Goal: Task Accomplishment & Management: Manage account settings

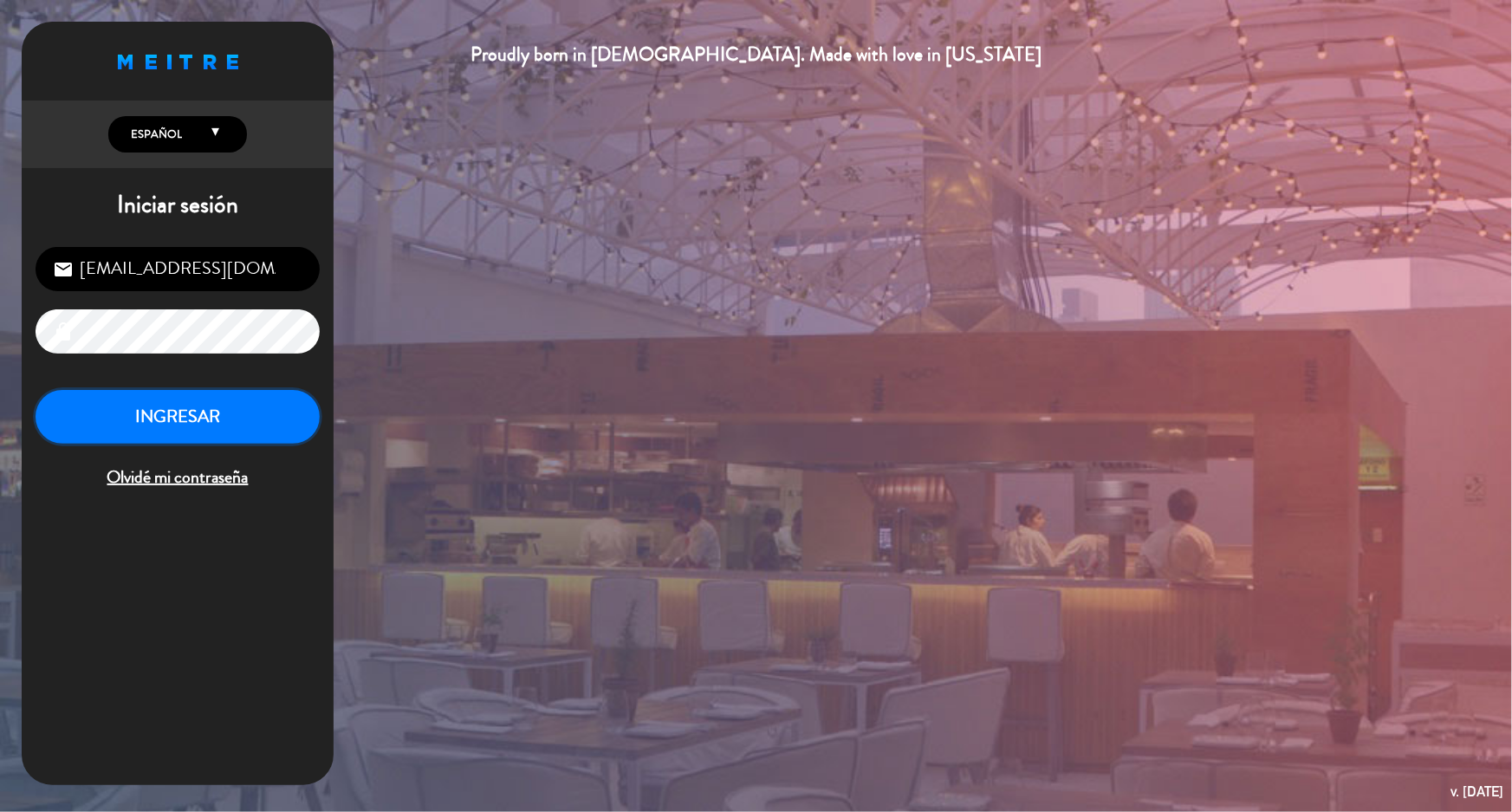
click at [142, 411] on button "INGRESAR" at bounding box center [178, 417] width 285 height 55
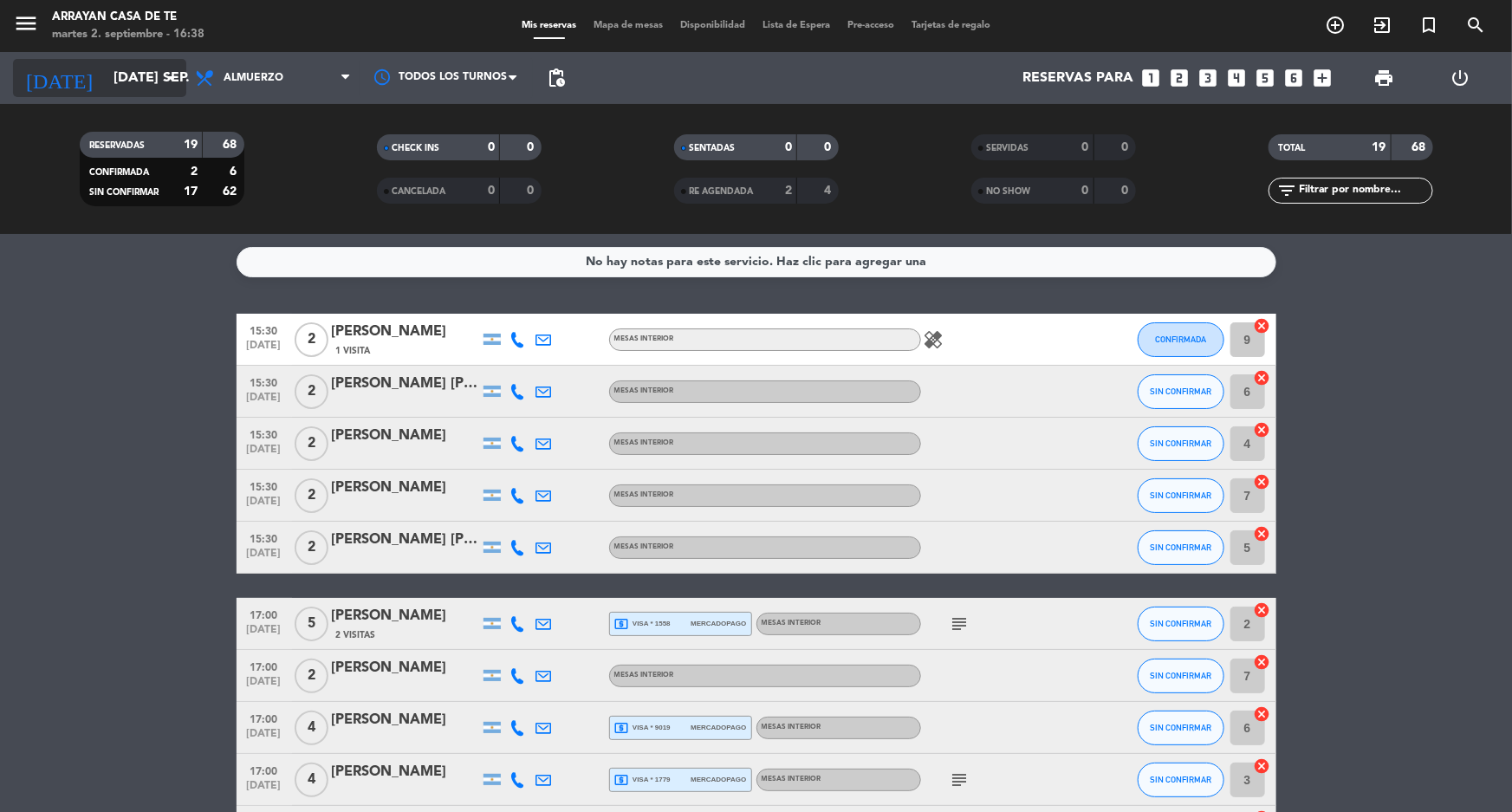
click at [158, 70] on input "[DATE] sep." at bounding box center [196, 79] width 183 height 33
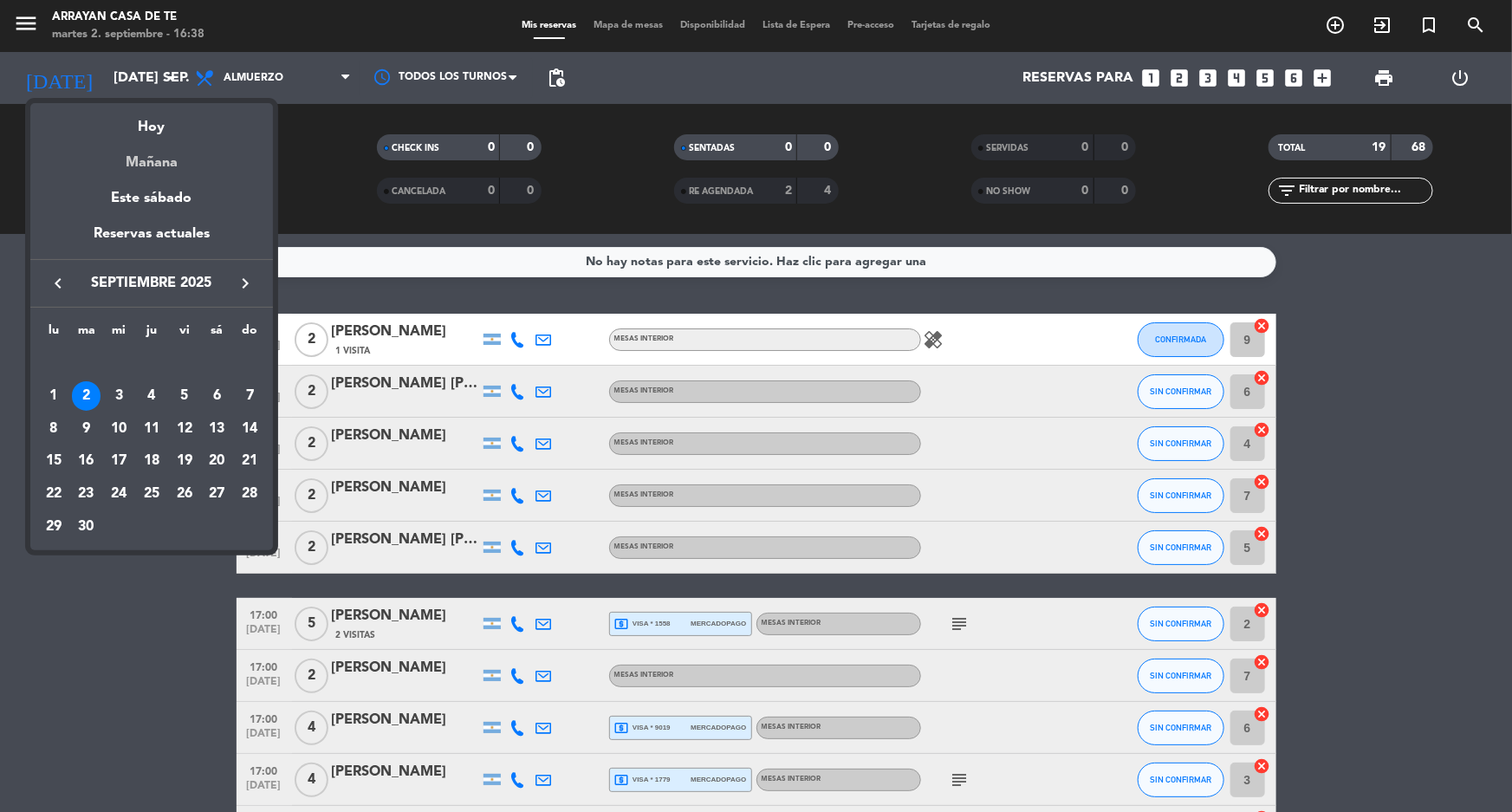
click at [166, 165] on div "Mañana" at bounding box center [151, 156] width 243 height 35
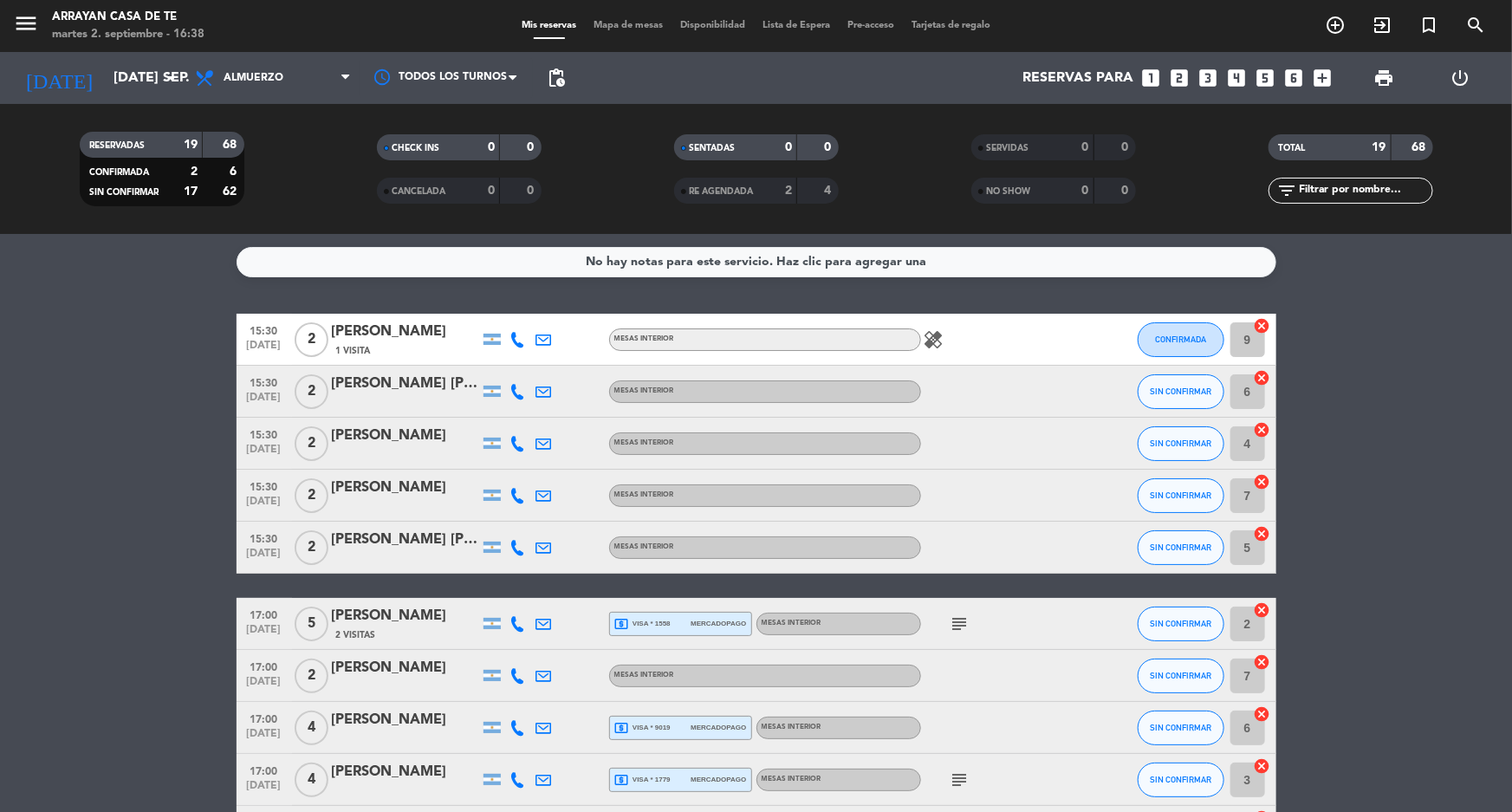
type input "mié. [DATE]"
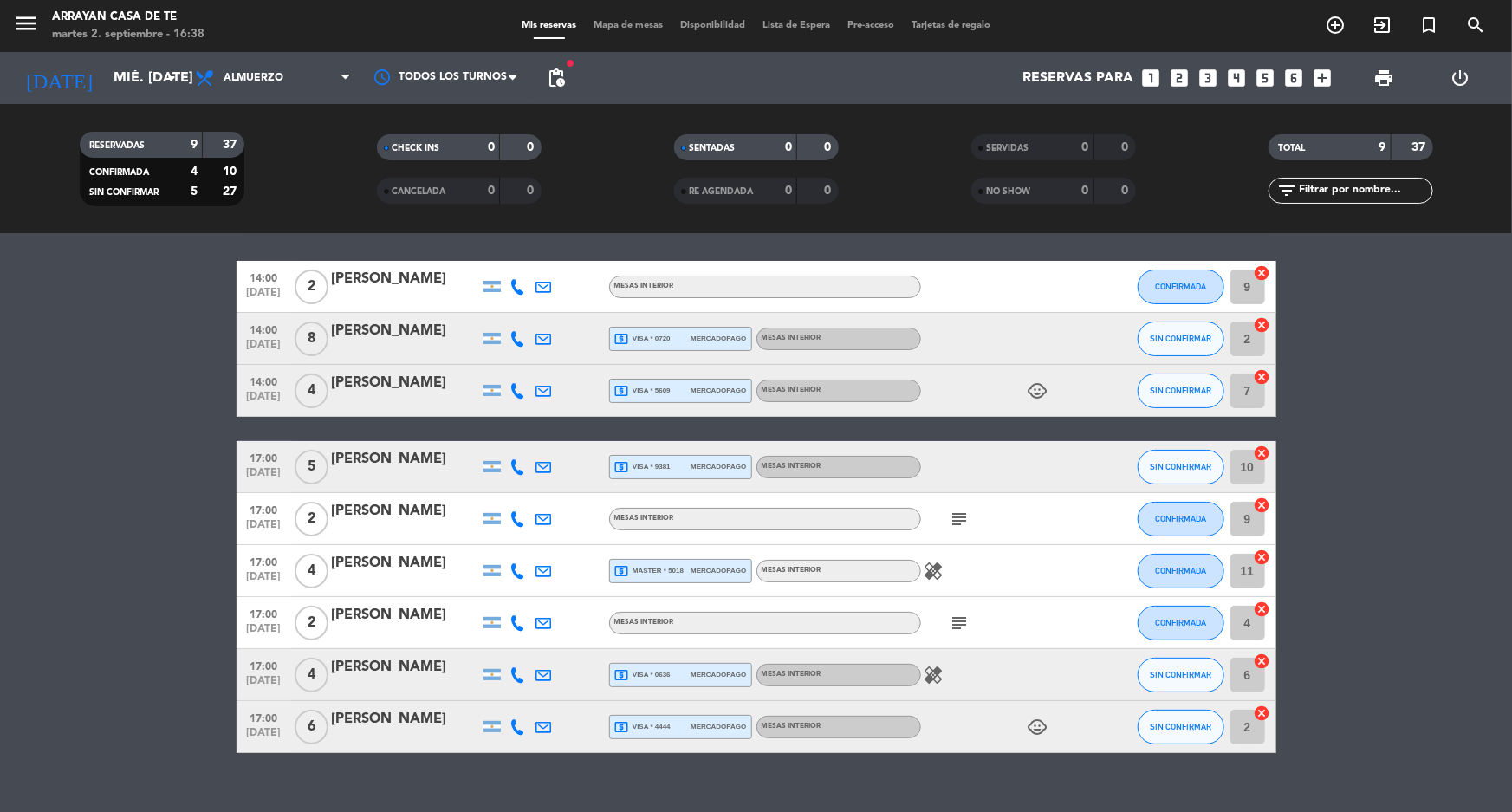
scroll to position [78, 0]
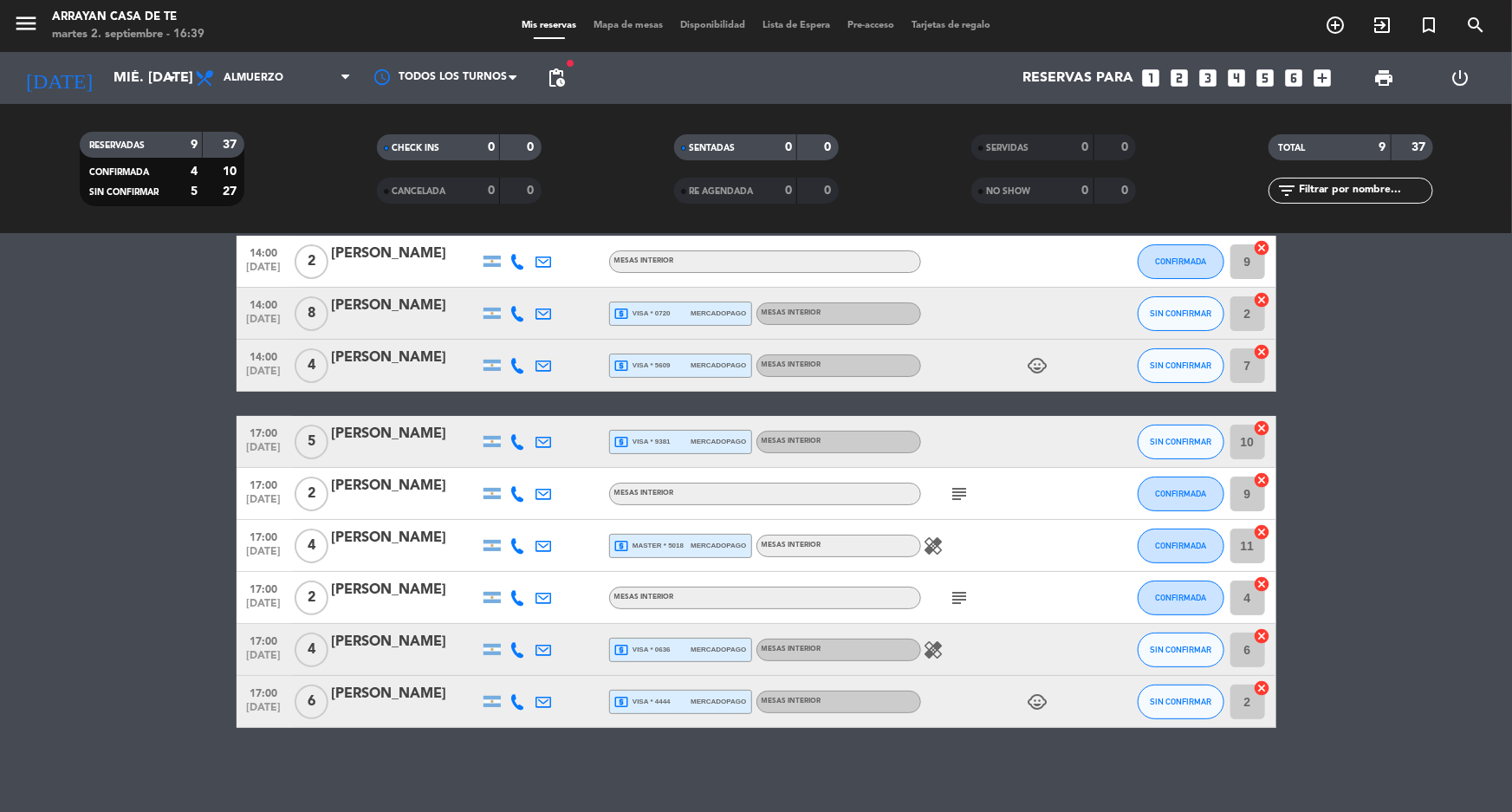
click at [432, 436] on div "[PERSON_NAME]" at bounding box center [405, 434] width 147 height 23
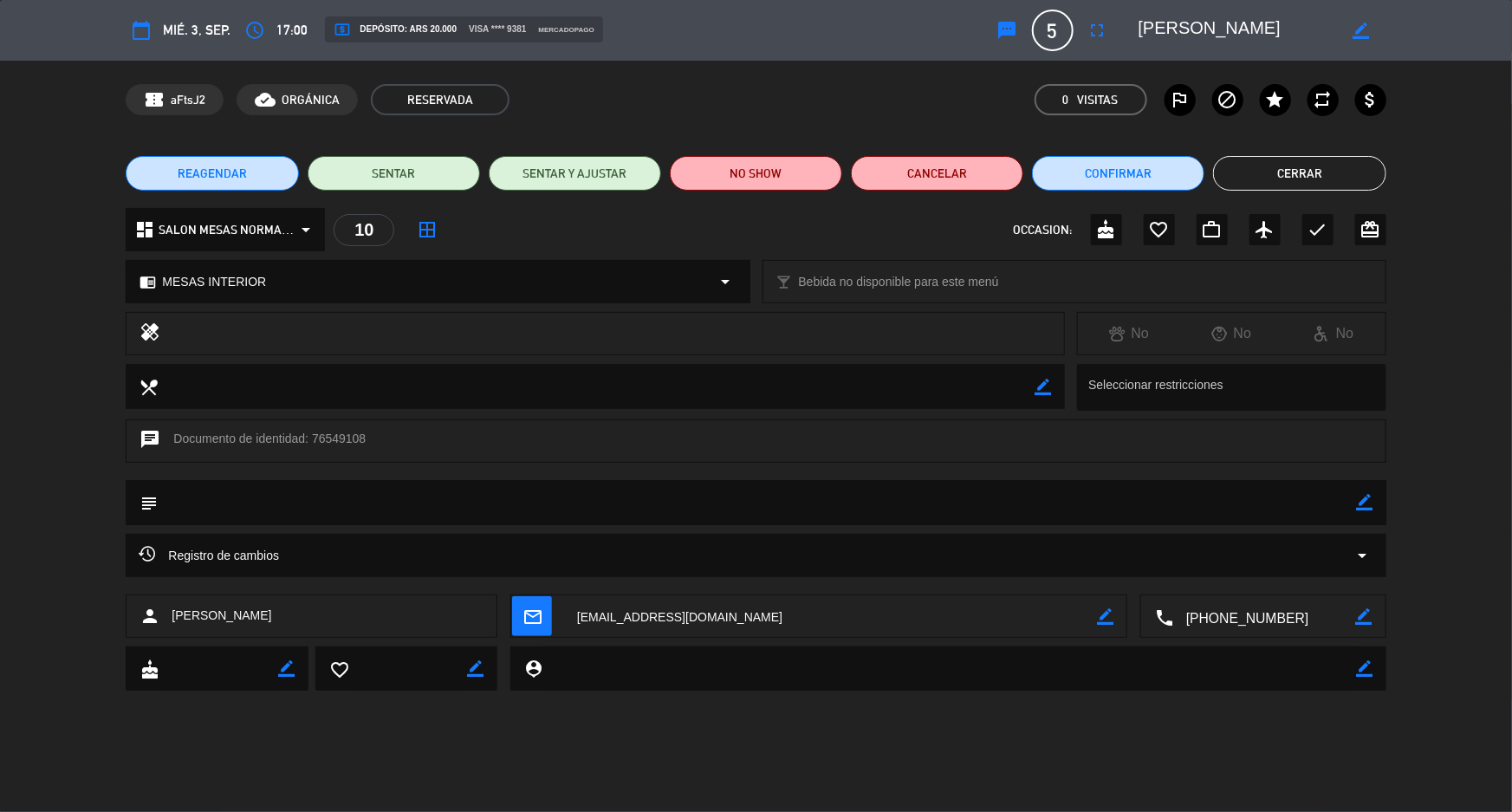
click at [224, 170] on span "REAGENDAR" at bounding box center [212, 174] width 70 height 19
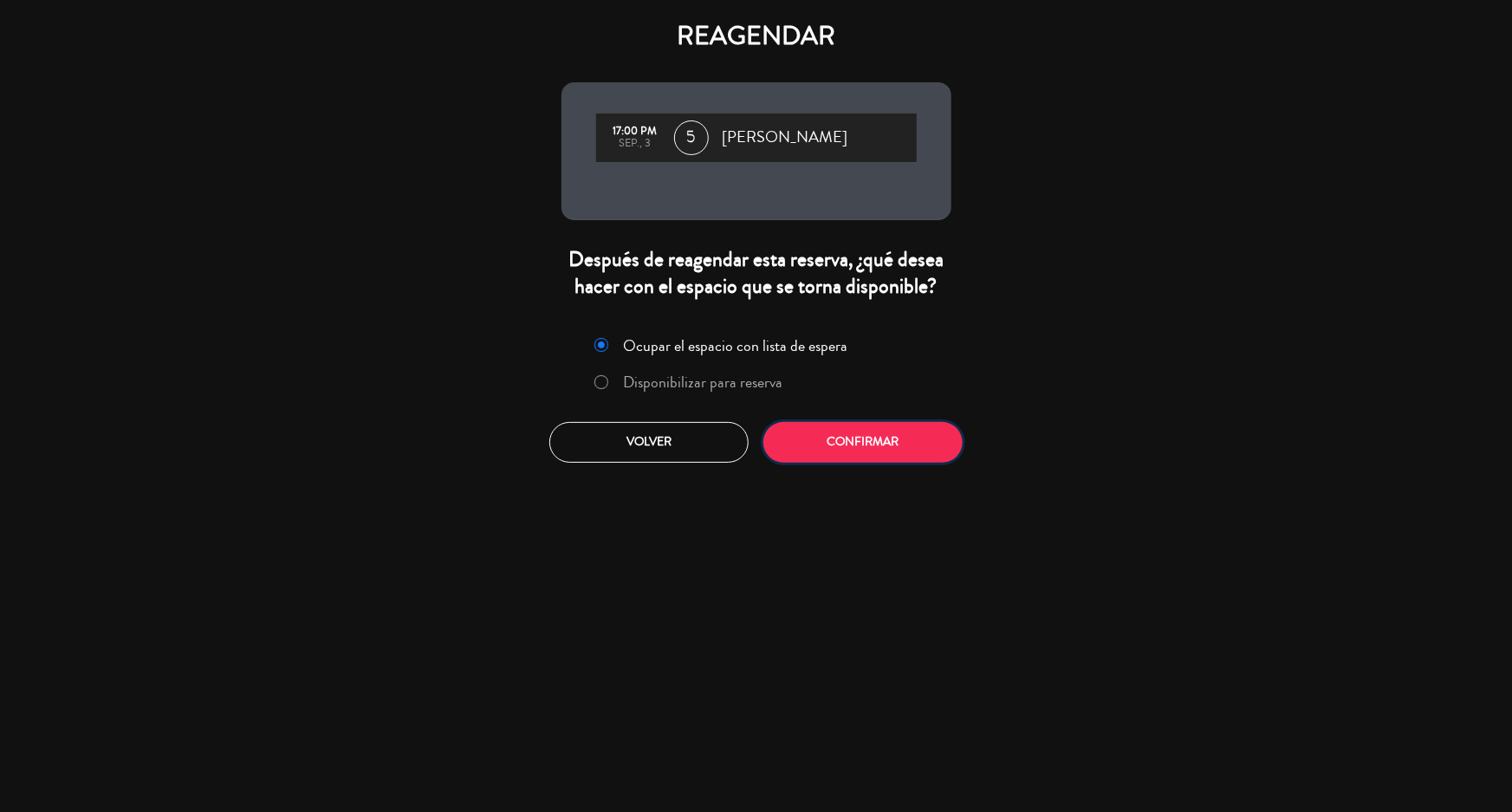
drag, startPoint x: 868, startPoint y: 434, endPoint x: 864, endPoint y: 408, distance: 26.3
click at [869, 434] on button "Confirmar" at bounding box center [863, 442] width 199 height 40
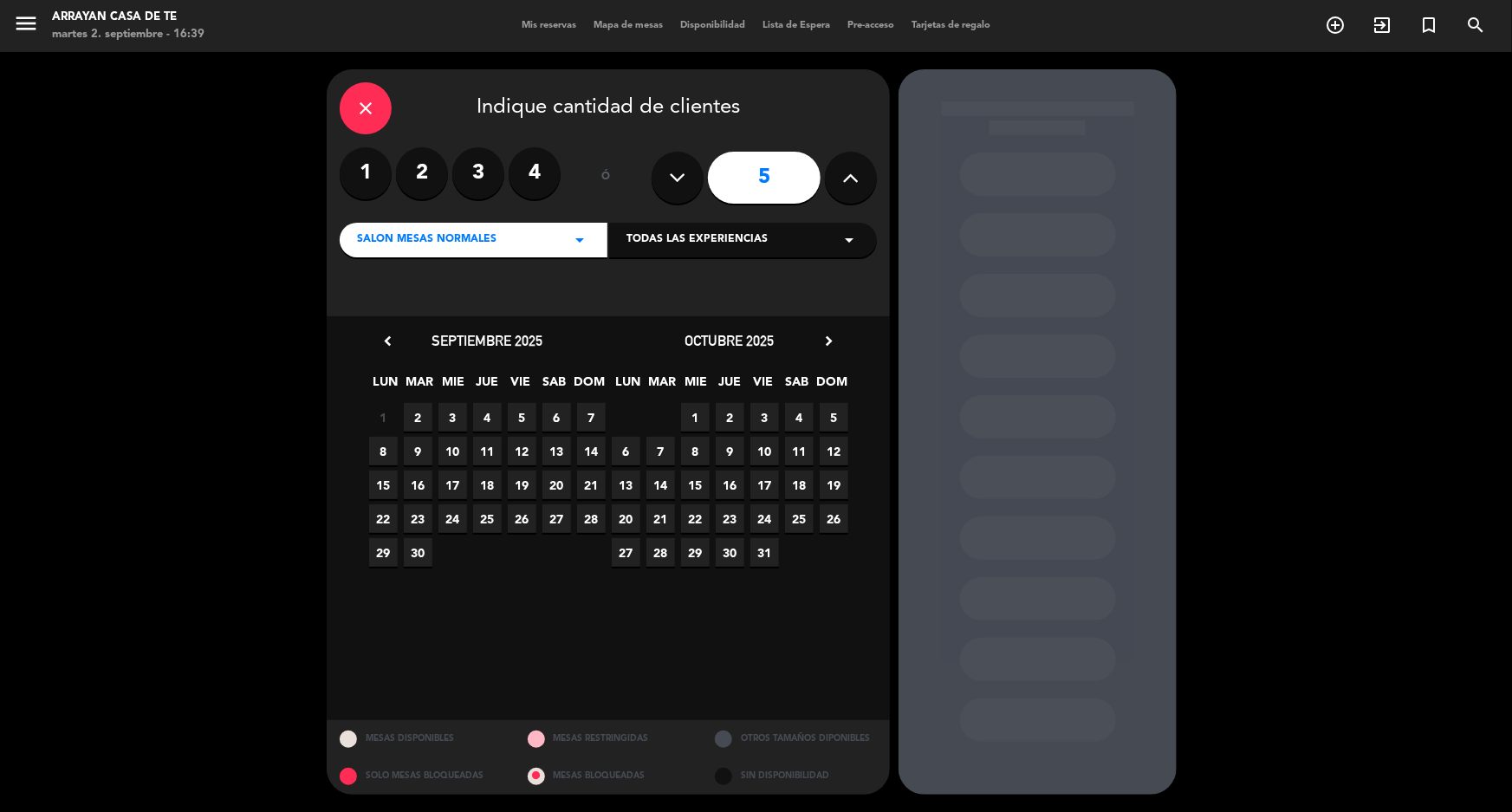
click at [479, 410] on span "4" at bounding box center [487, 416] width 28 height 28
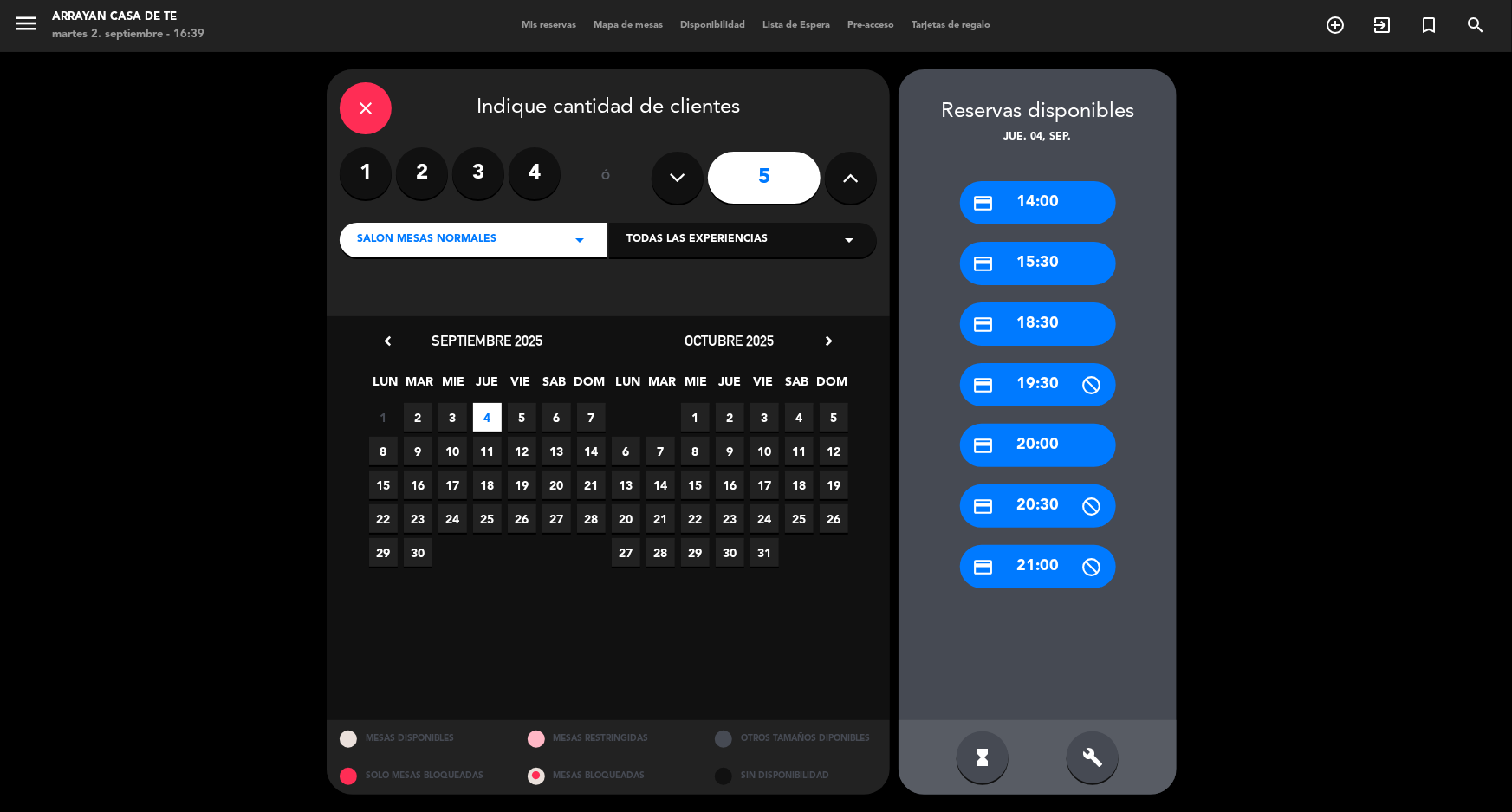
click at [1052, 264] on div "credit_card 15:30" at bounding box center [1038, 263] width 156 height 43
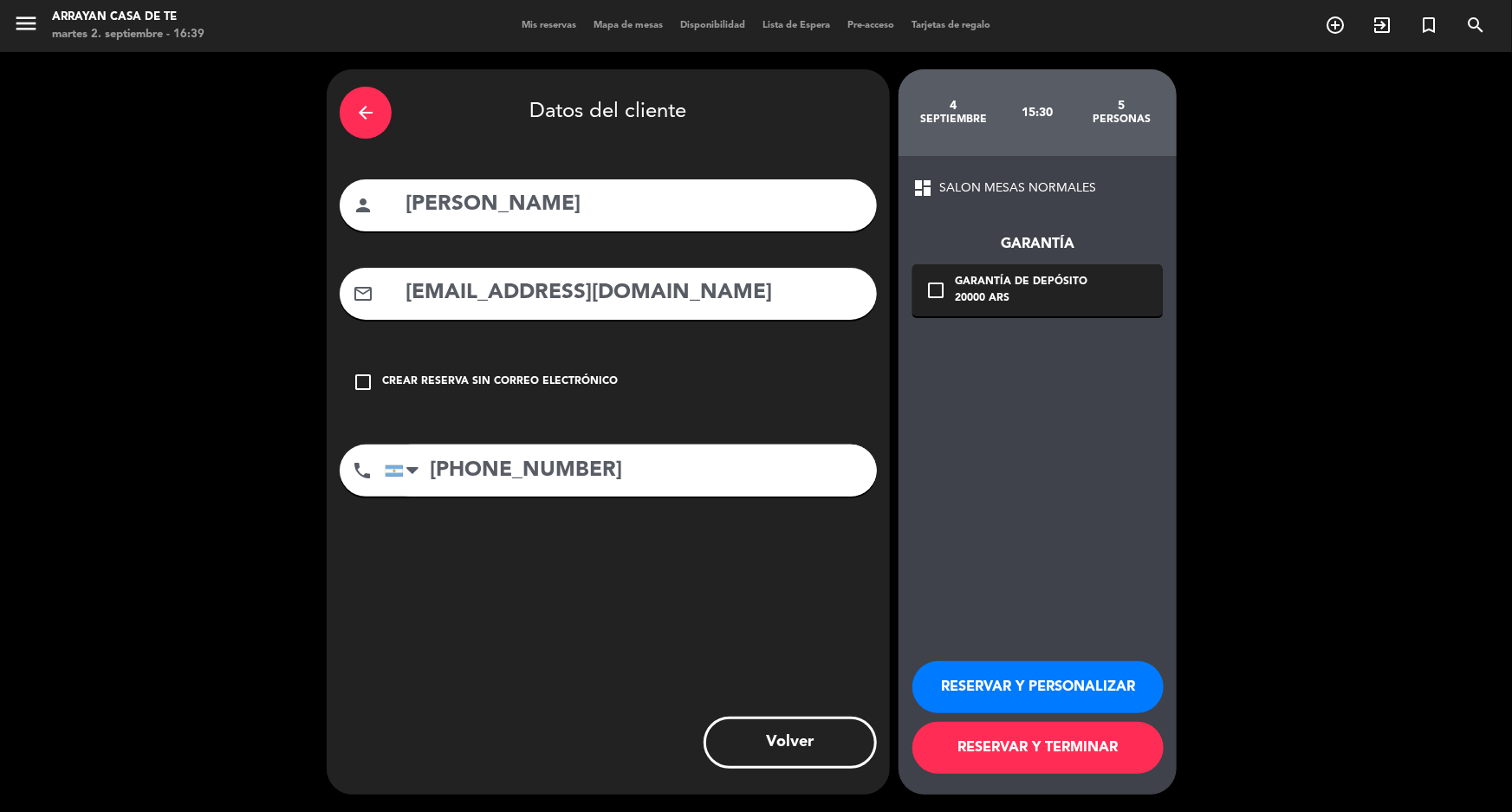
click at [1082, 762] on button "RESERVAR Y TERMINAR" at bounding box center [1039, 747] width 251 height 52
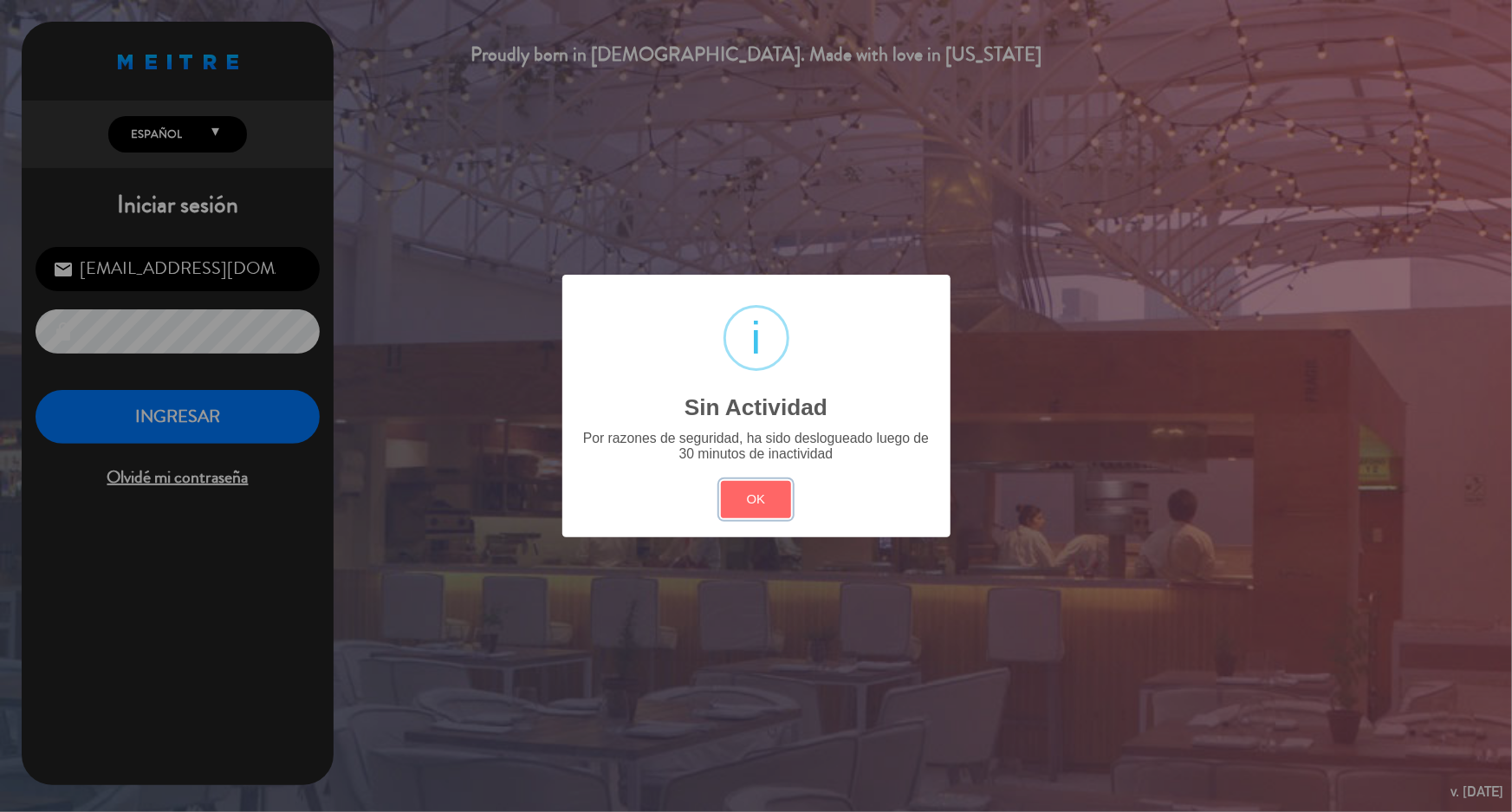
drag, startPoint x: 766, startPoint y: 512, endPoint x: 734, endPoint y: 503, distance: 33.2
click at [774, 506] on button "OK" at bounding box center [756, 500] width 71 height 37
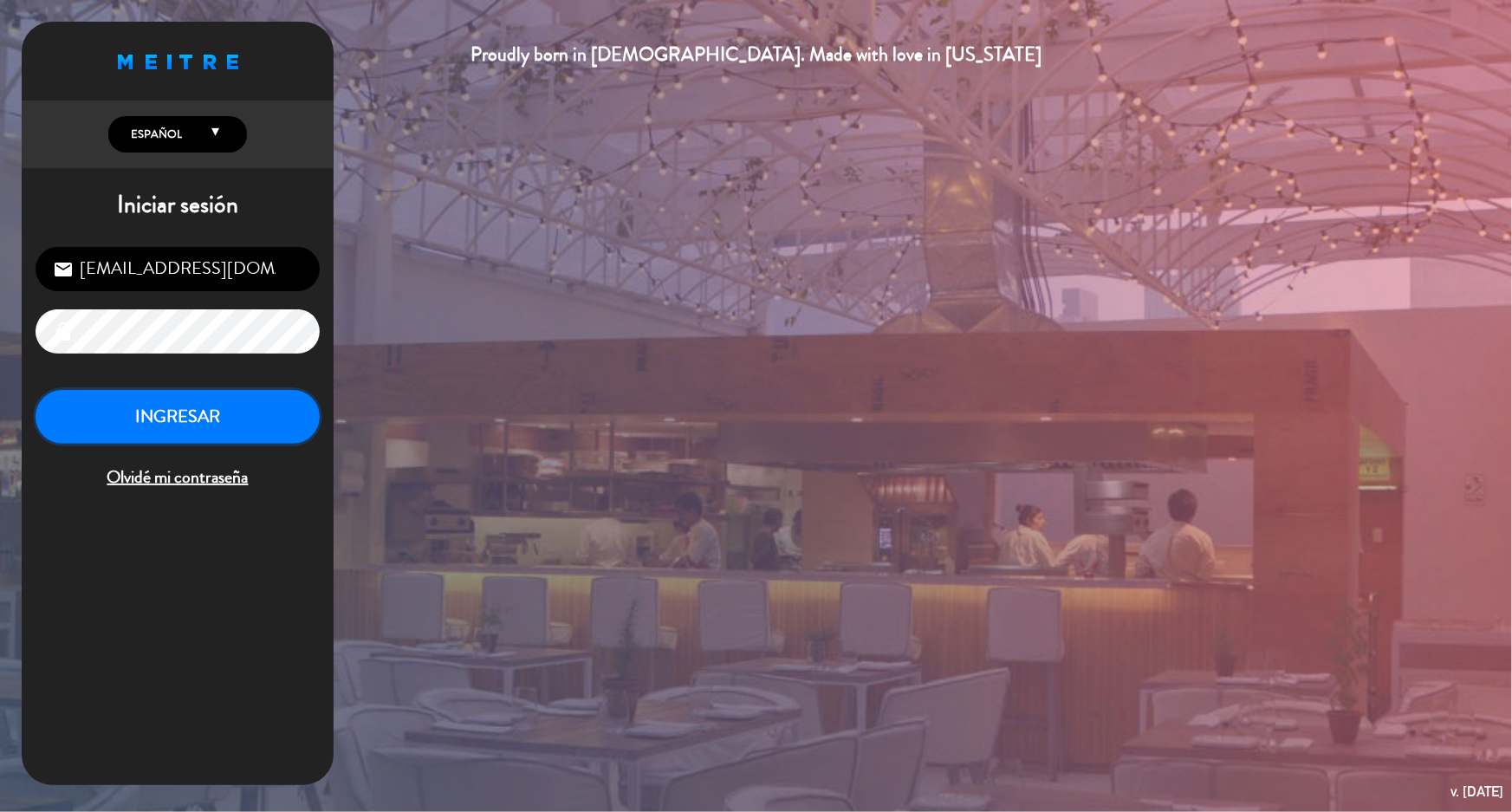
click at [188, 418] on button "INGRESAR" at bounding box center [178, 417] width 285 height 55
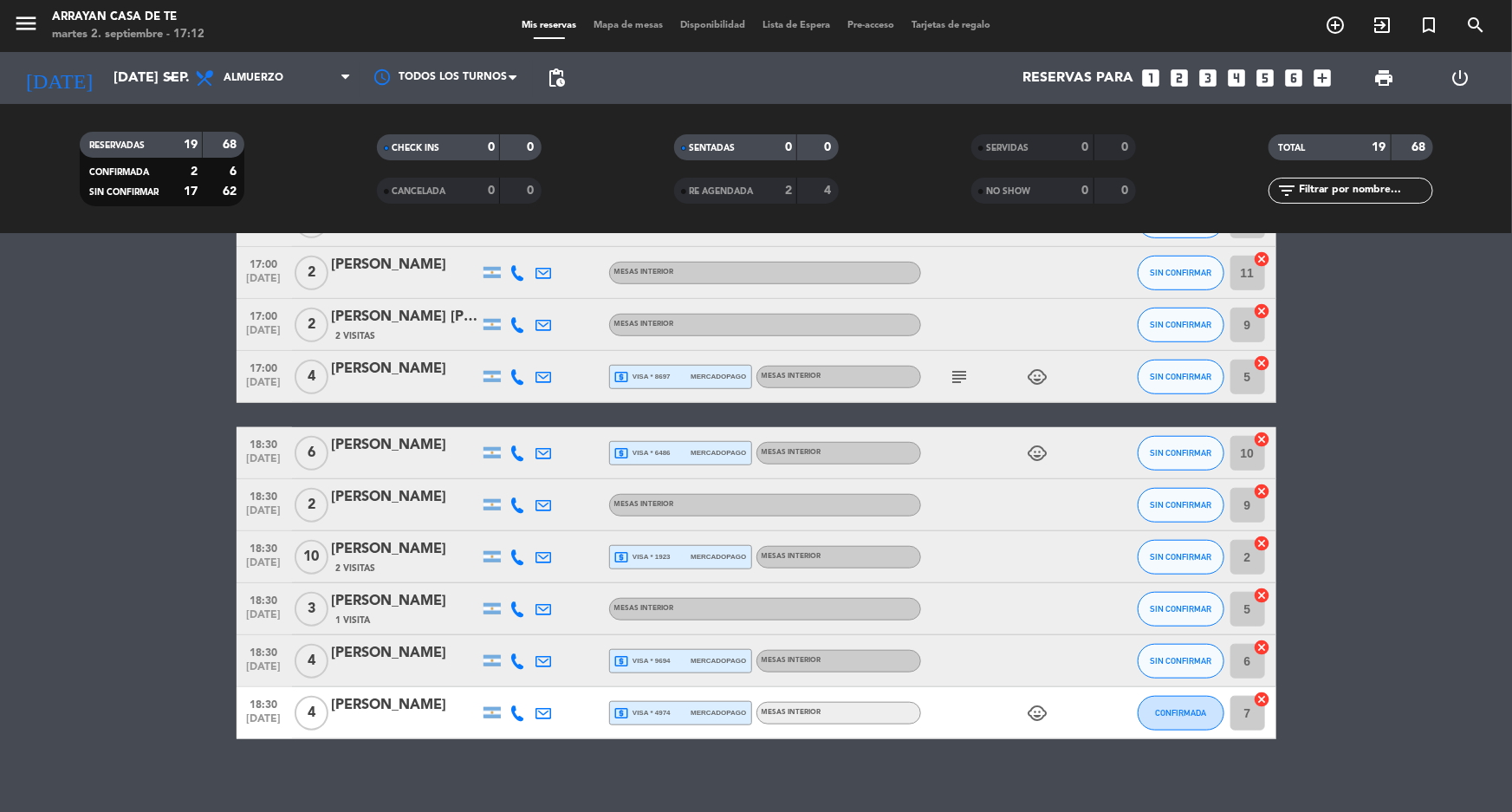
scroll to position [624, 0]
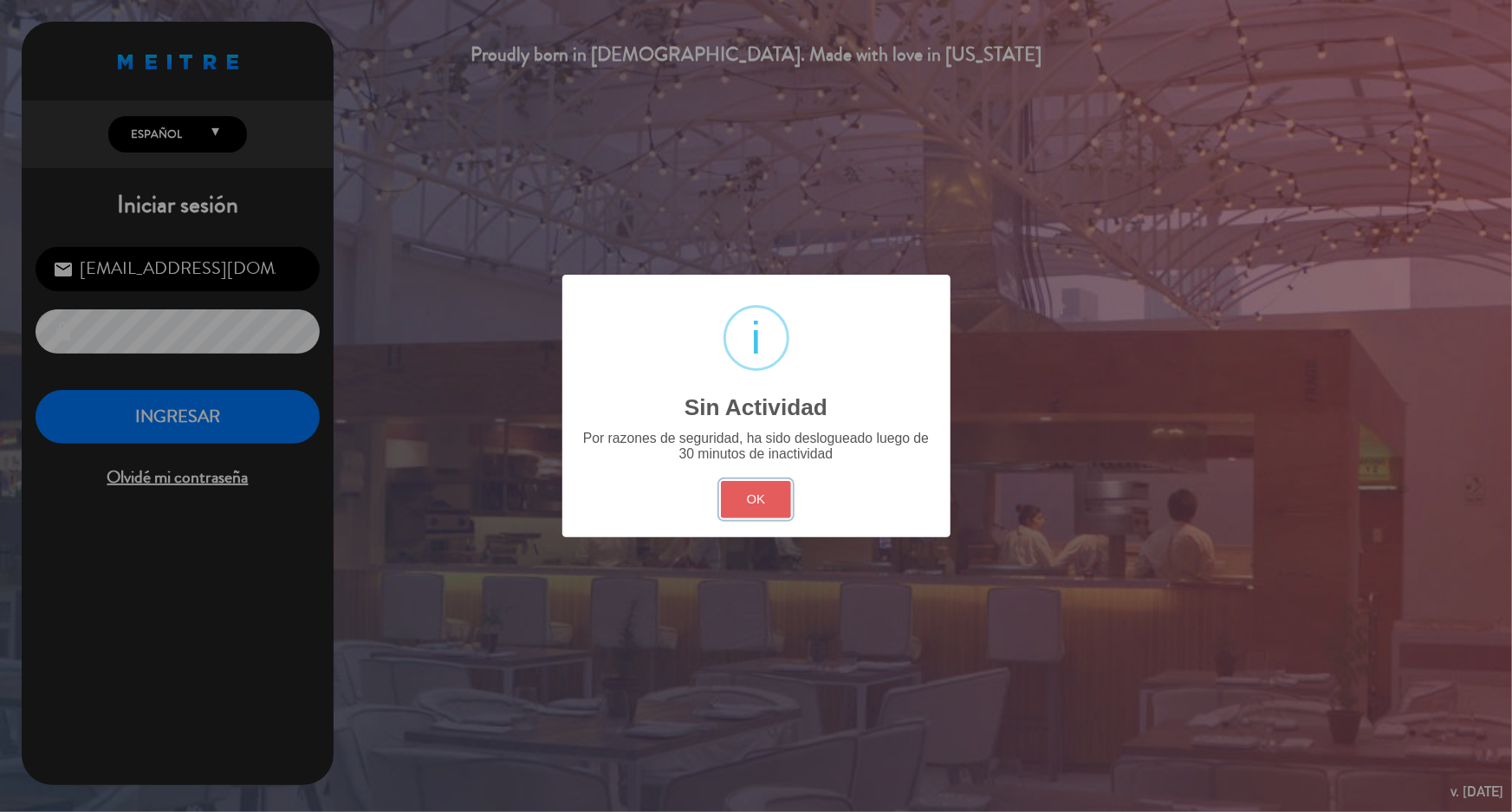
click at [781, 493] on button "OK" at bounding box center [756, 500] width 71 height 37
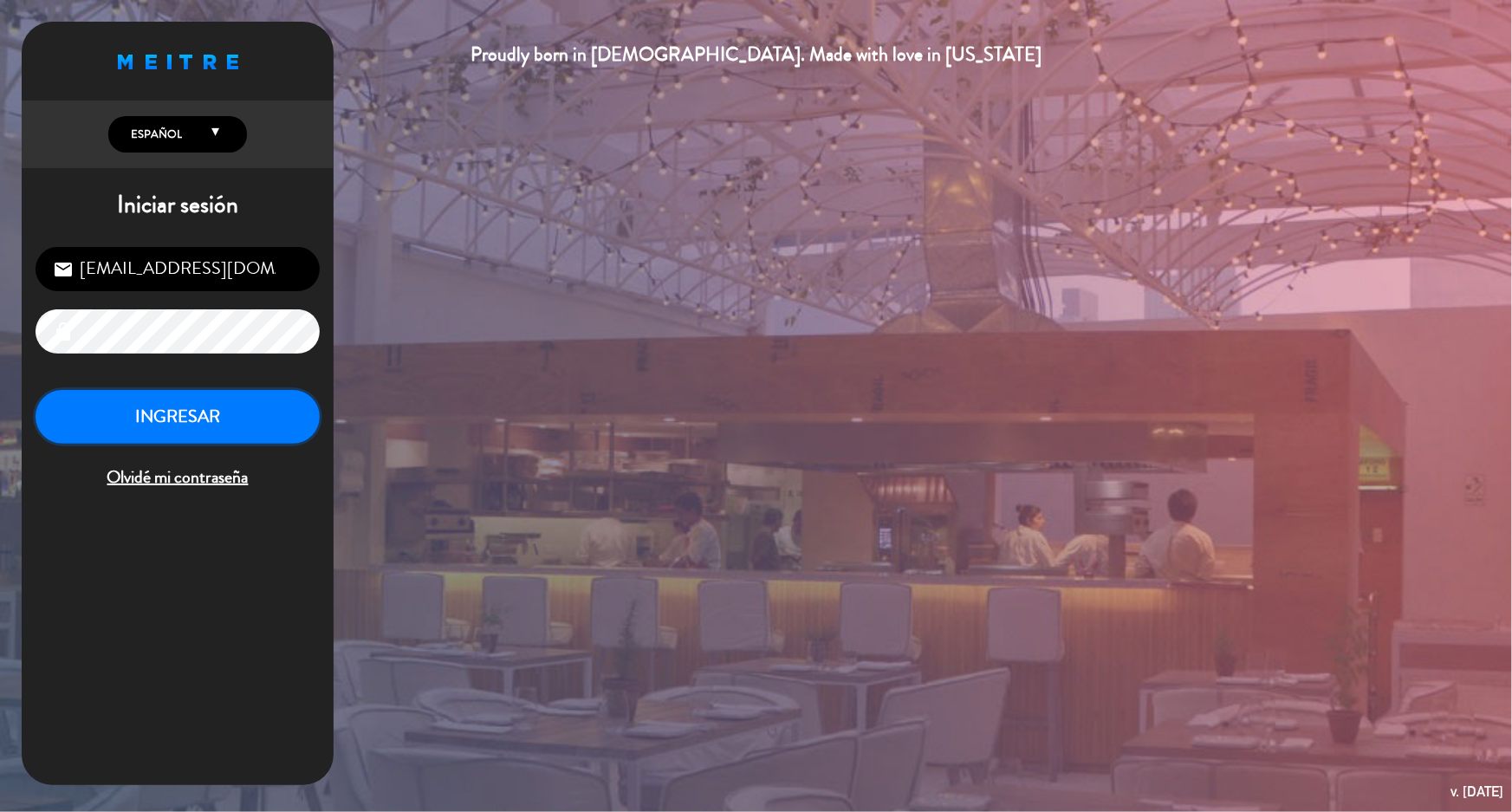
click at [147, 410] on button "INGRESAR" at bounding box center [178, 417] width 285 height 55
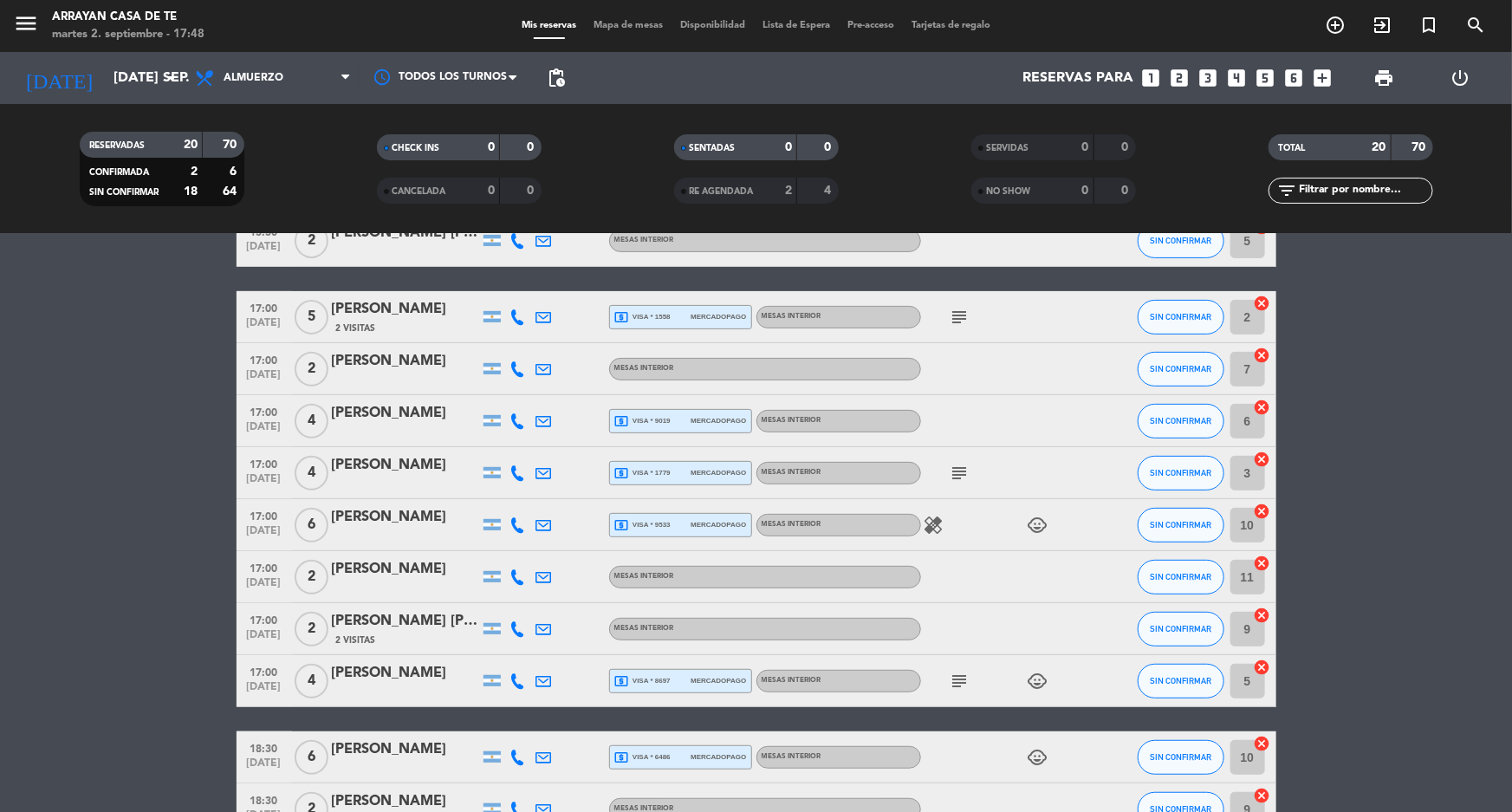
scroll to position [701, 0]
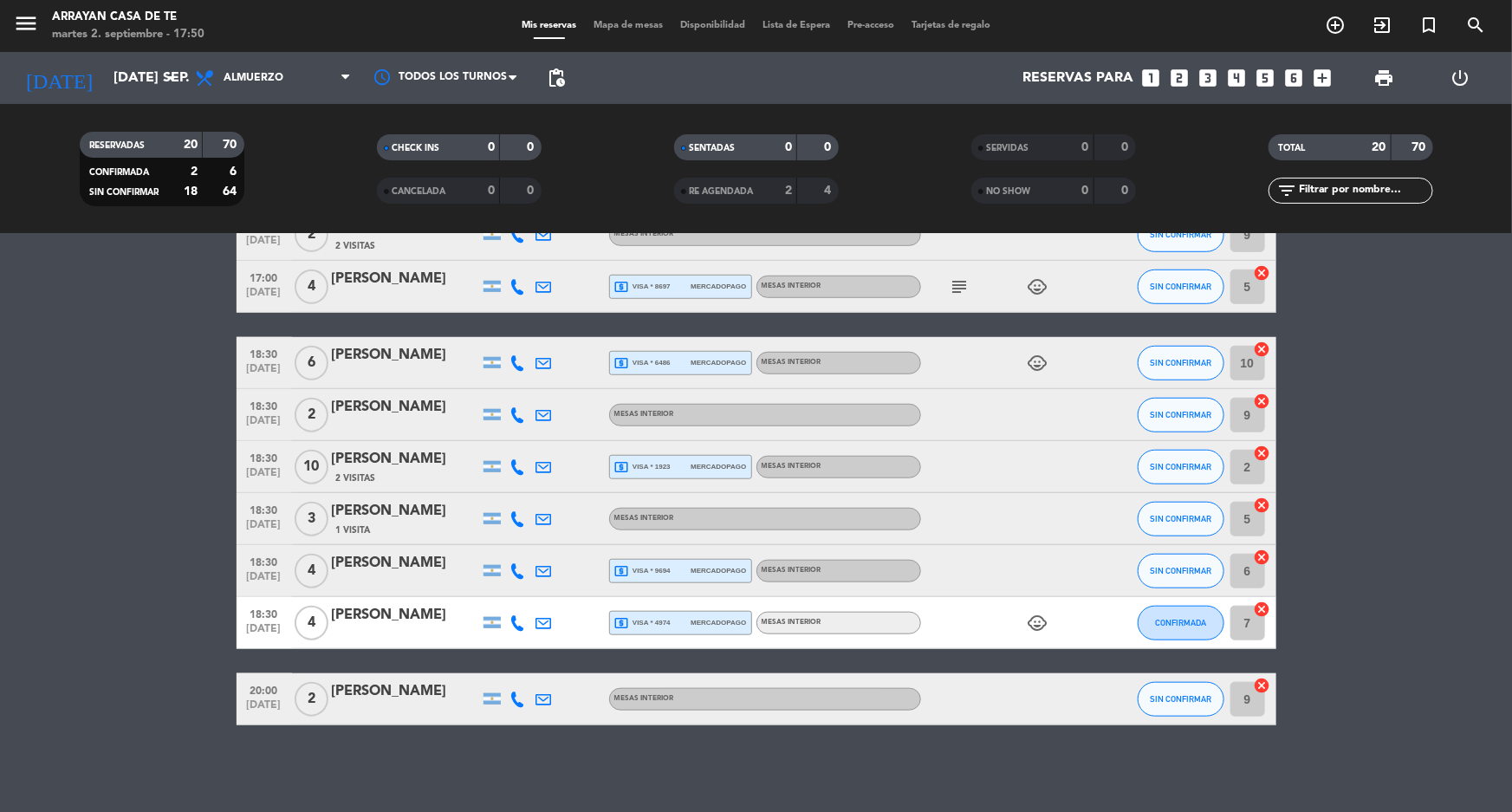
click at [524, 702] on icon at bounding box center [518, 699] width 16 height 16
click at [526, 669] on span "content_paste" at bounding box center [532, 670] width 13 height 13
